Goal: Information Seeking & Learning: Find specific fact

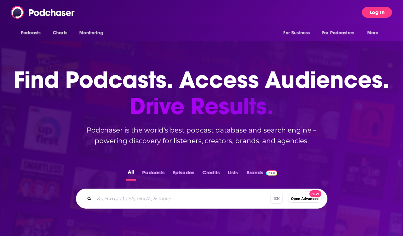
click at [364, 13] on button "Log In" at bounding box center [377, 12] width 30 height 11
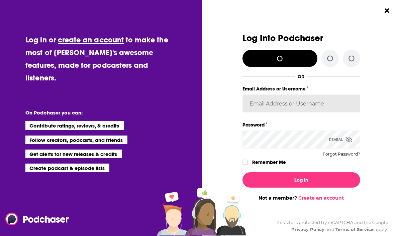
type input "[EMAIL_ADDRESS][DOMAIN_NAME]"
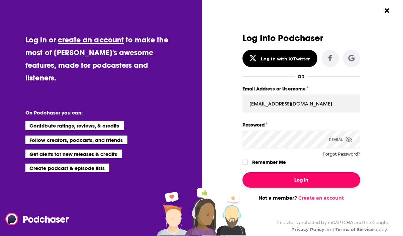
click at [286, 183] on button "Log In" at bounding box center [301, 180] width 118 height 15
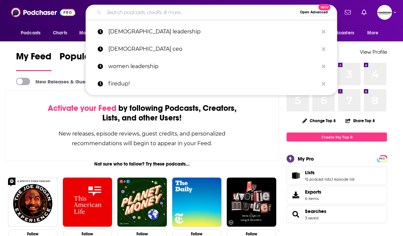
click at [169, 9] on input "Search podcasts, credits, & more..." at bounding box center [200, 12] width 193 height 11
paste input "Elite Growth Partner podcast"
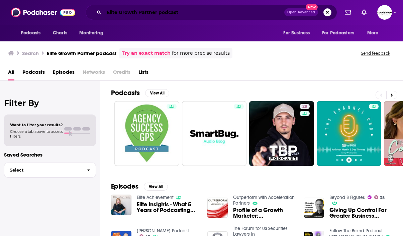
click at [197, 14] on input "Elite Growth Partner podcast" at bounding box center [194, 12] width 180 height 11
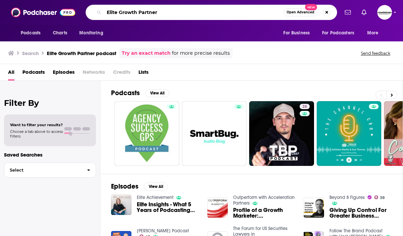
type input "Elite Growth Partner"
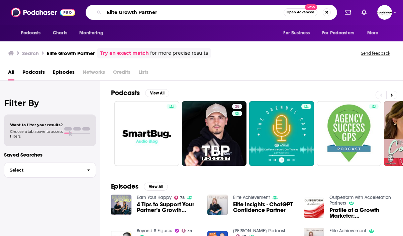
drag, startPoint x: 164, startPoint y: 15, endPoint x: 98, endPoint y: 4, distance: 66.7
click at [98, 5] on div "Elite Growth Partner Open Advanced New" at bounding box center [211, 12] width 251 height 15
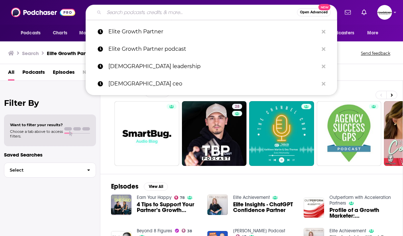
paste input "Elite Growth Partners Podcast"
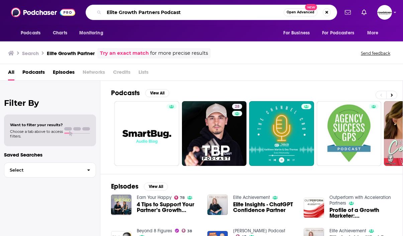
type input "Elite Growth Partners Podcast"
